Goal: Task Accomplishment & Management: Manage account settings

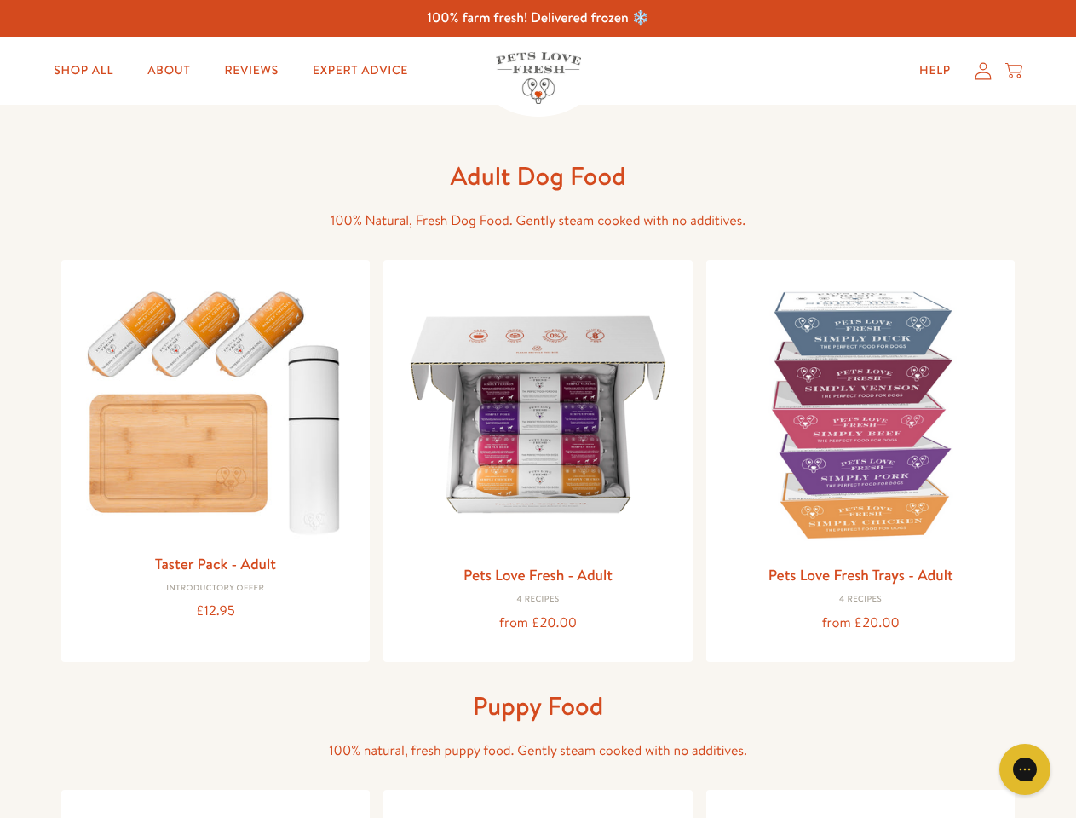
click at [1025, 769] on icon "Gorgias live chat" at bounding box center [1024, 769] width 16 height 16
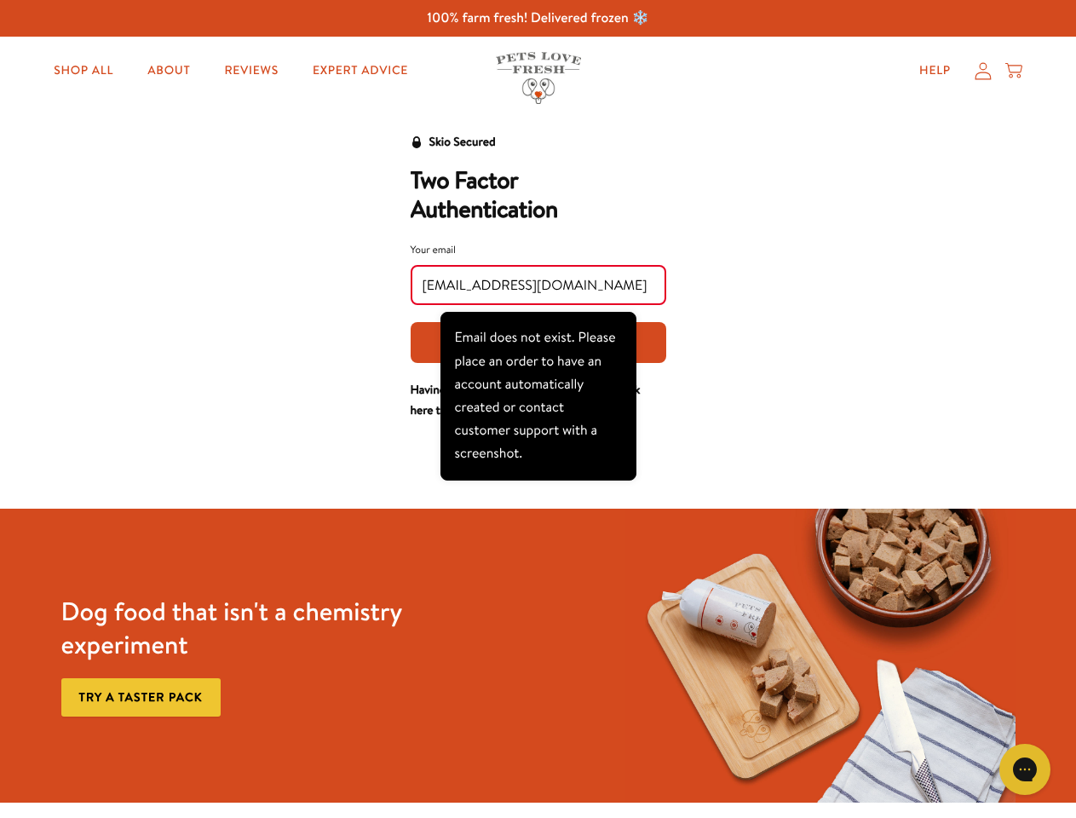
click at [538, 307] on div "Your email [EMAIL_ADDRESS][DOMAIN_NAME] Get login code (sends SMS and email)" at bounding box center [539, 302] width 256 height 122
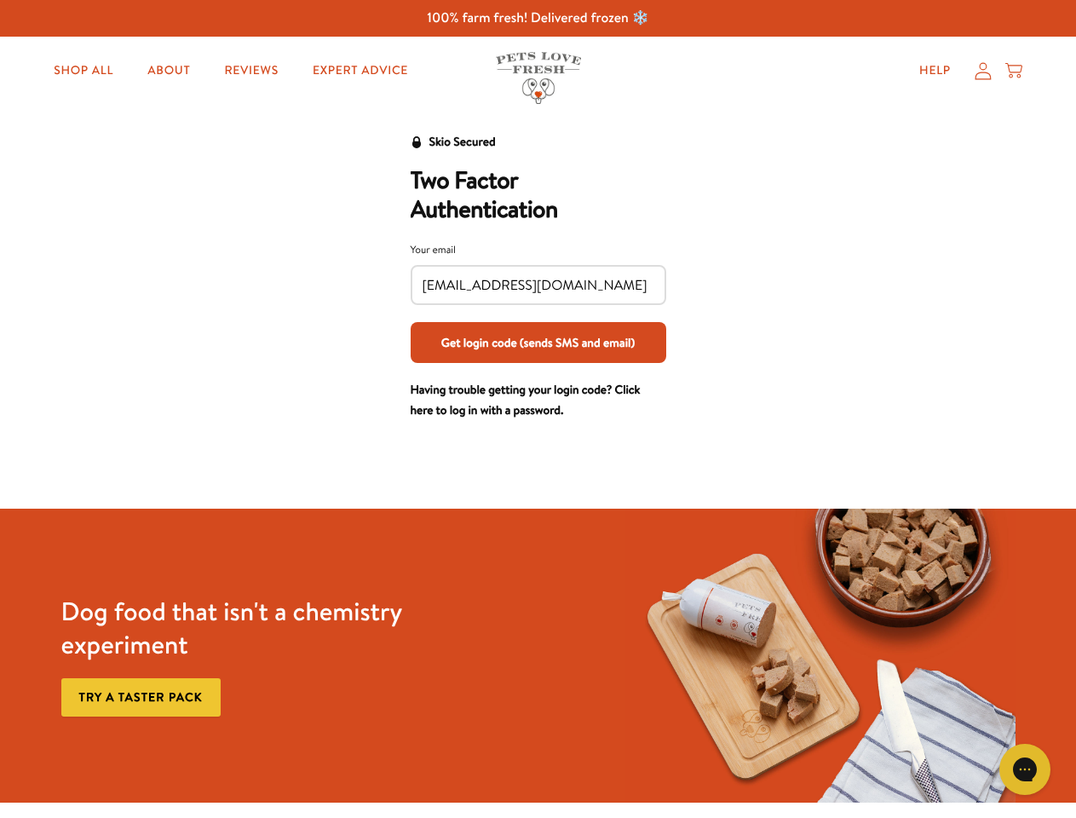
click at [1025, 769] on icon "Gorgias live chat" at bounding box center [1024, 769] width 16 height 16
